Goal: Information Seeking & Learning: Learn about a topic

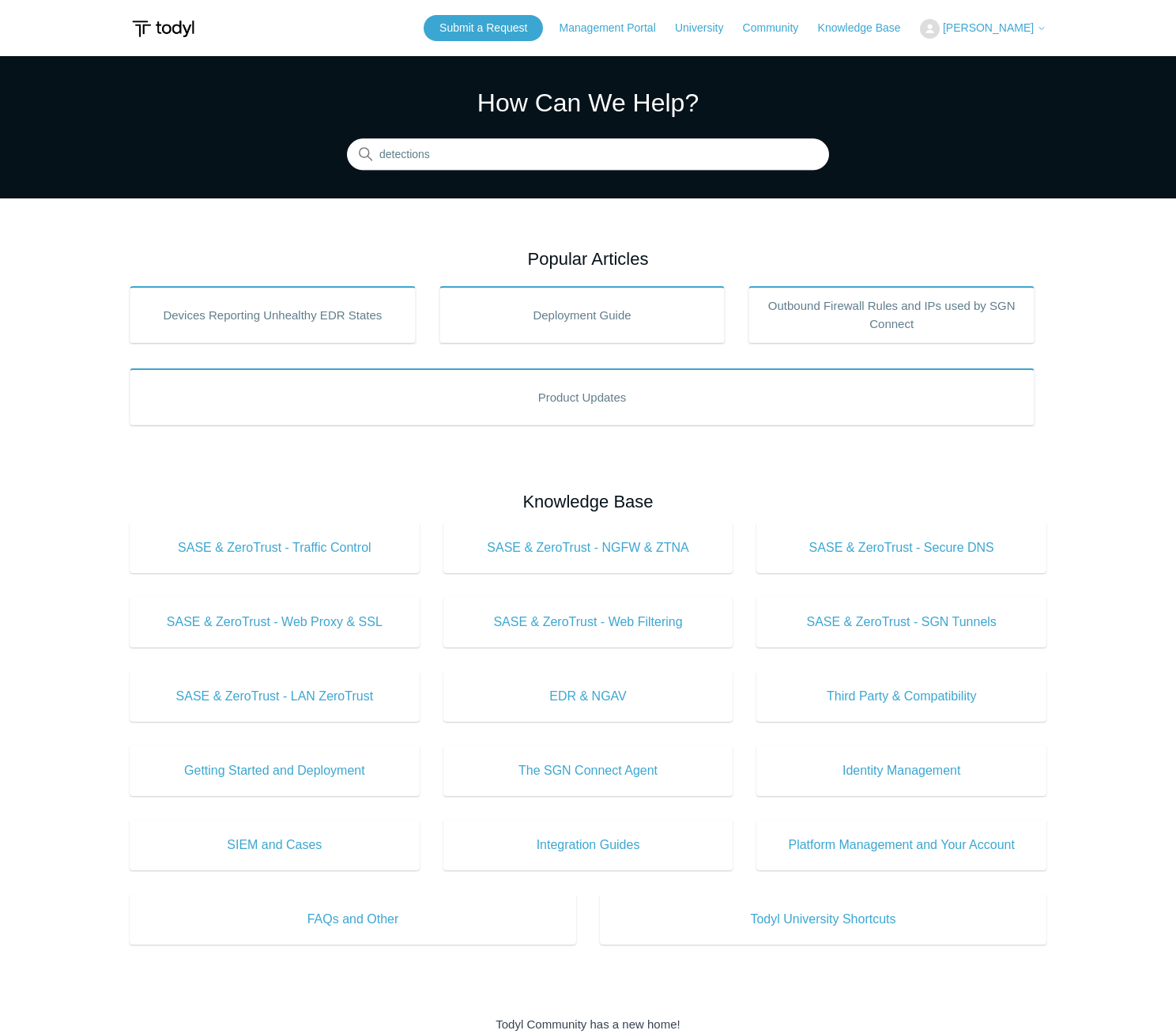
type input "detections"
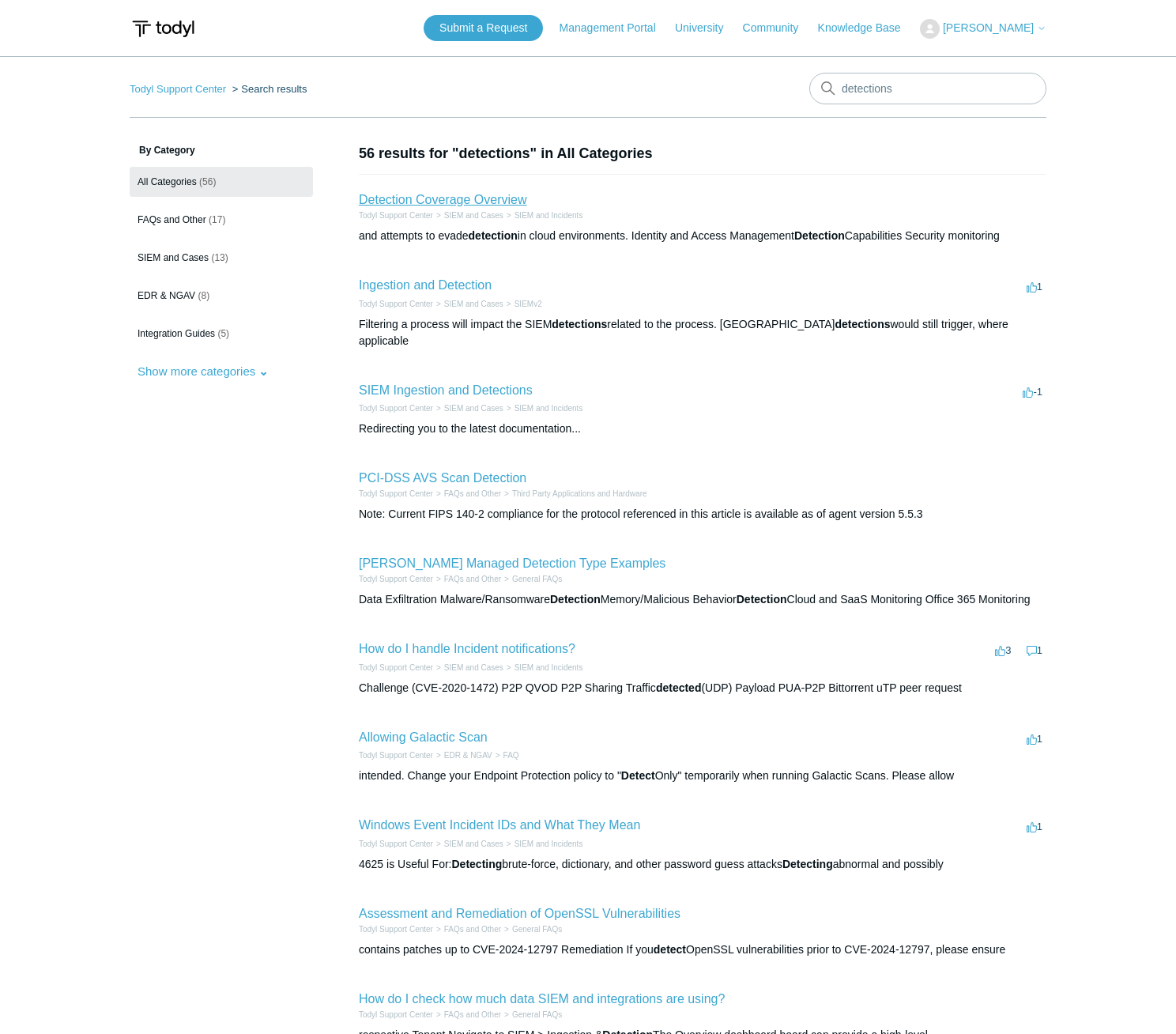
click at [465, 199] on link "Detection Coverage Overview" at bounding box center [443, 199] width 168 height 13
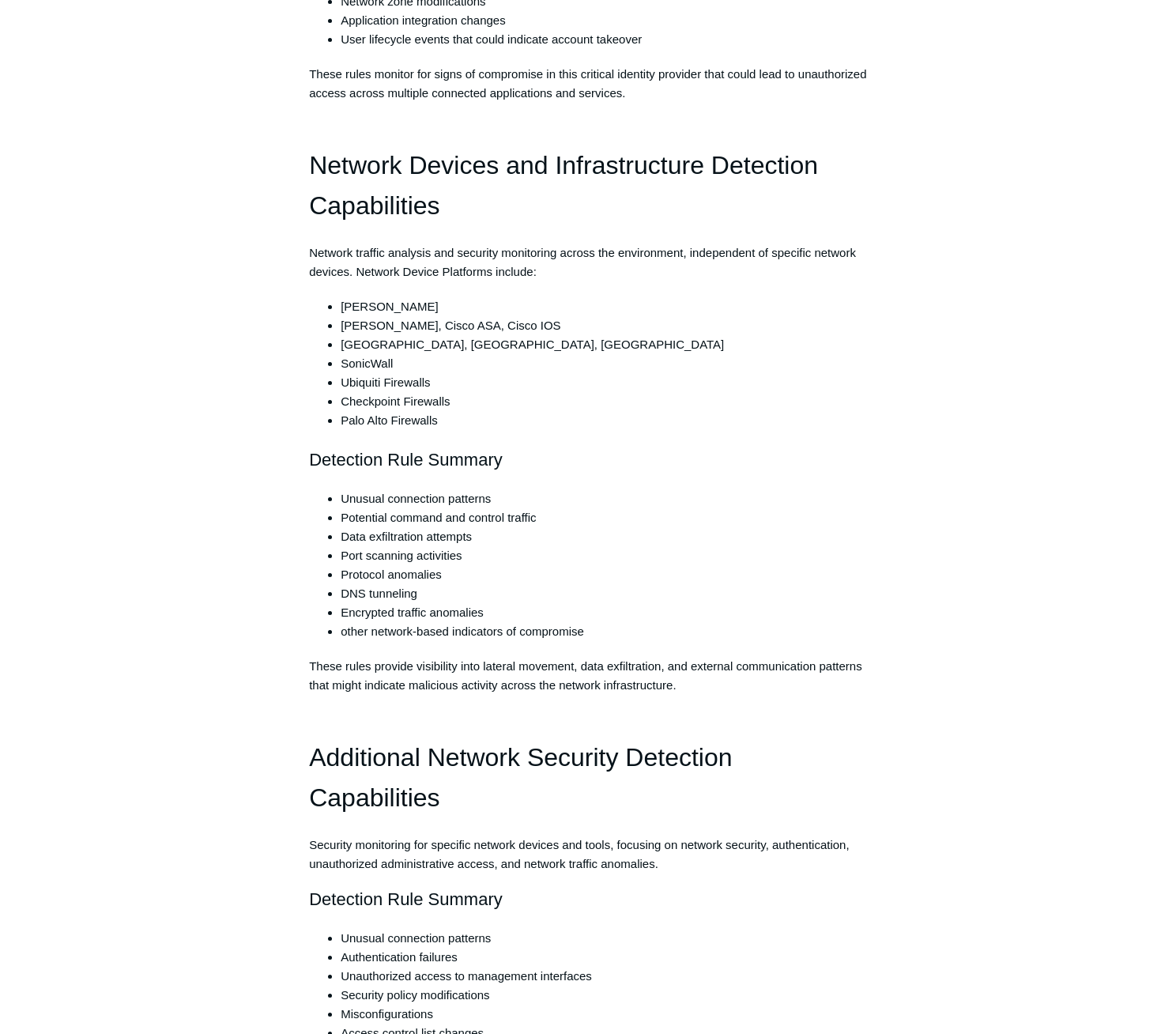
scroll to position [1660, 0]
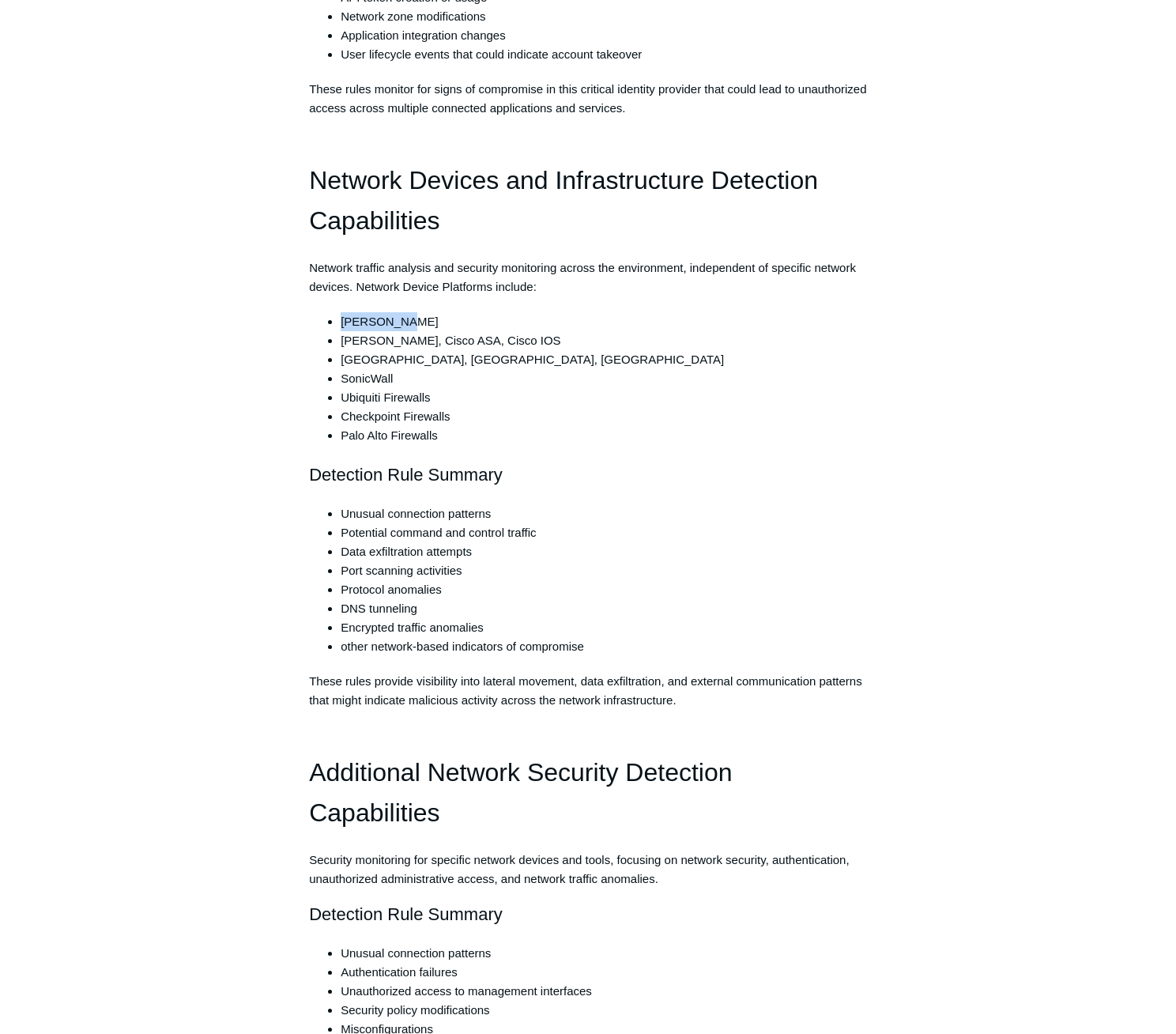
drag, startPoint x: 341, startPoint y: 319, endPoint x: 440, endPoint y: 316, distance: 99.0
click at [440, 316] on li "Todyl SASE" at bounding box center [604, 321] width 526 height 19
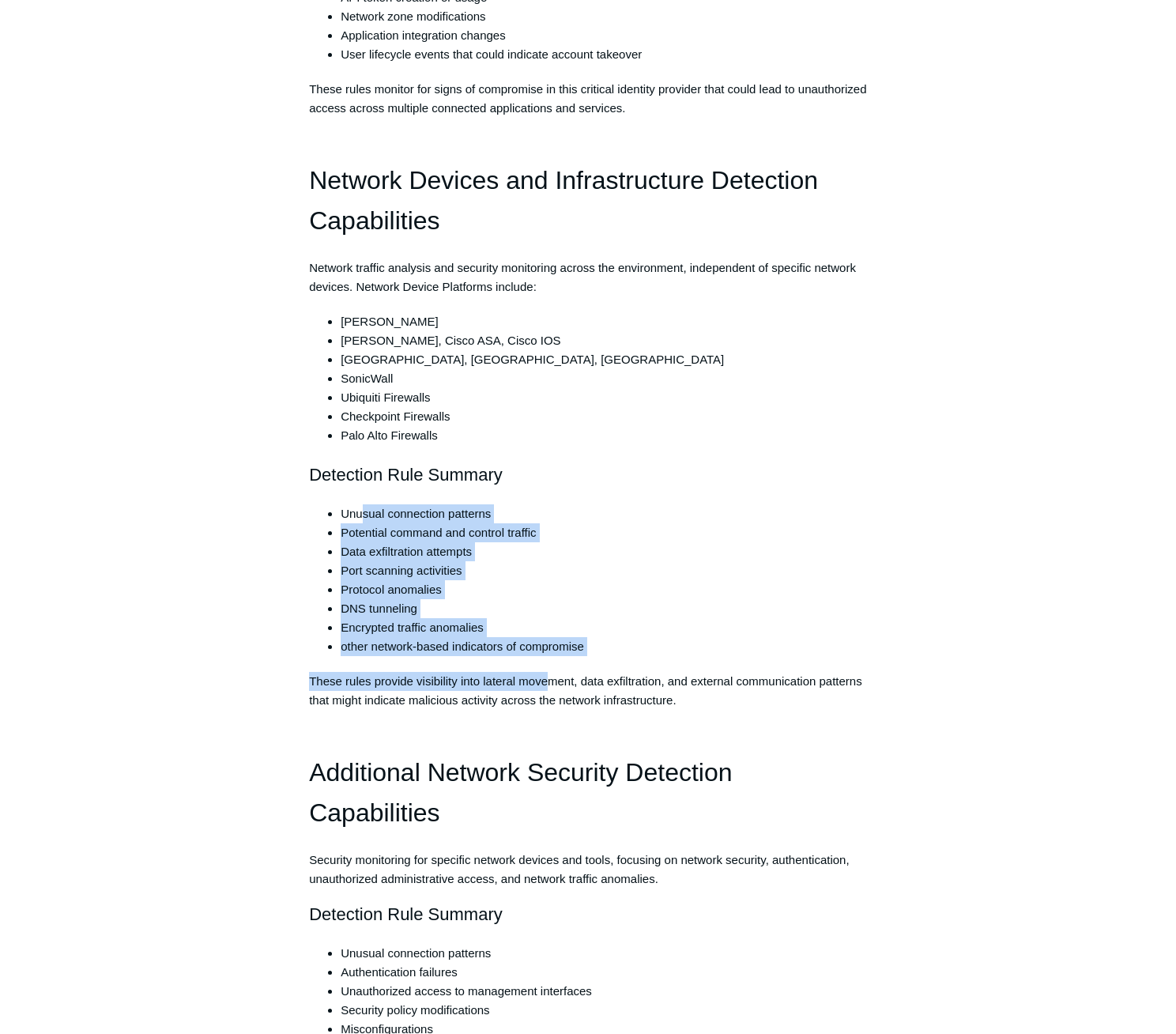
drag, startPoint x: 368, startPoint y: 513, endPoint x: 550, endPoint y: 683, distance: 249.0
click at [550, 683] on div "Introduction Todyl SIEM includes coverage for threats and exposures across a wi…" at bounding box center [588, 668] width 558 height 4149
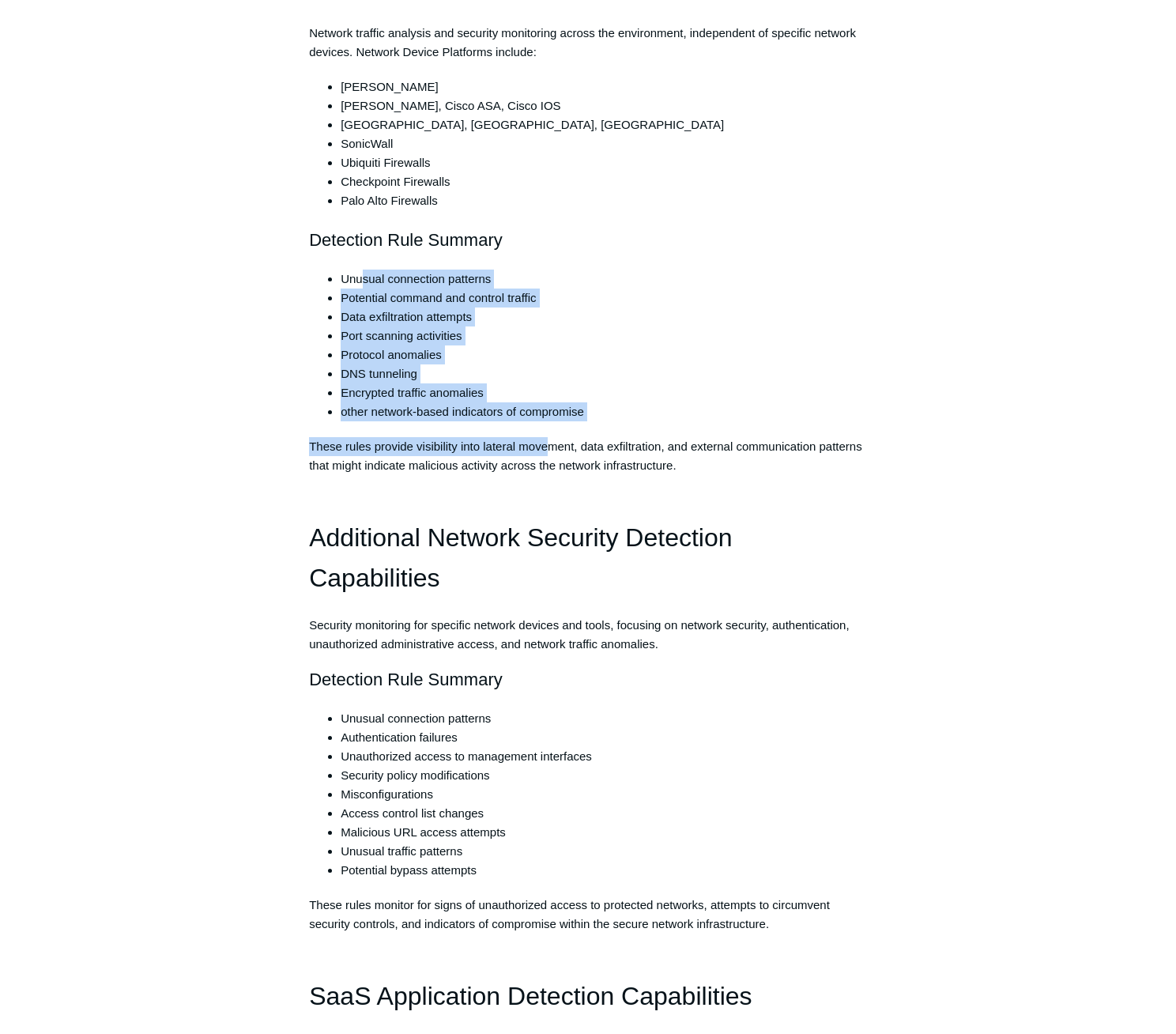
scroll to position [1897, 0]
